Goal: Navigation & Orientation: Understand site structure

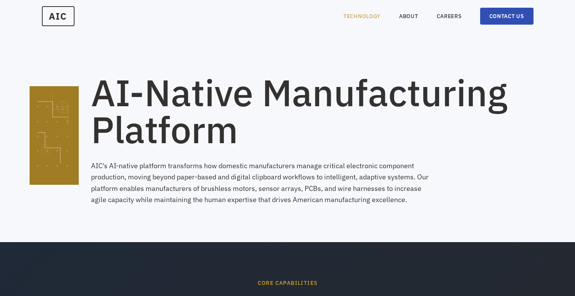
click at [349, 17] on link "TECHNOLOGY" at bounding box center [362, 16] width 37 height 8
click at [58, 26] on div "AIC TECHNOLOGY ABOUT CAREERS CONTACT US" at bounding box center [287, 16] width 575 height 26
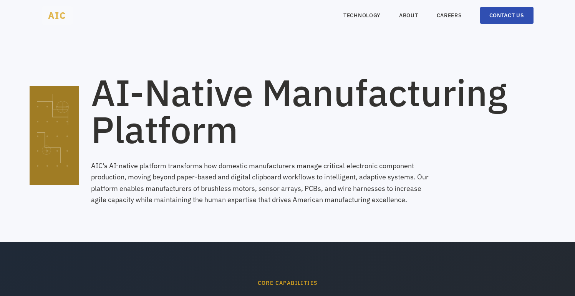
click at [53, 22] on span "AIC" at bounding box center [57, 15] width 31 height 18
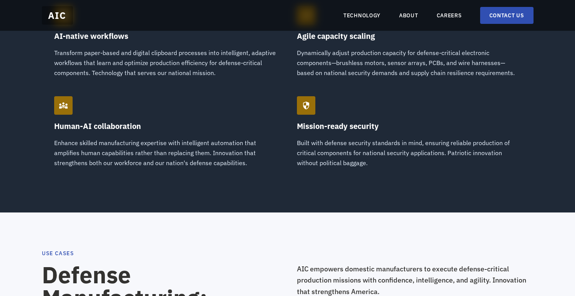
scroll to position [696, 0]
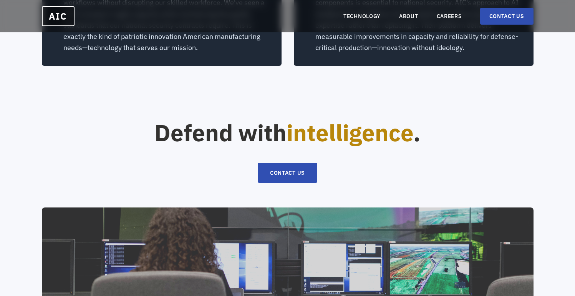
scroll to position [1653, 0]
